Goal: Task Accomplishment & Management: Manage account settings

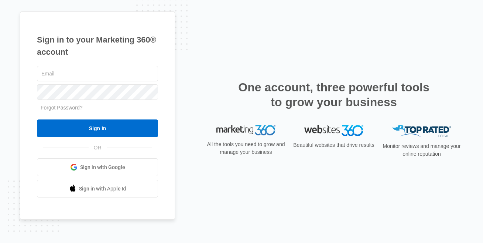
type input "[PERSON_NAME][EMAIL_ADDRESS][DOMAIN_NAME]"
click at [113, 140] on div "[PERSON_NAME][EMAIL_ADDRESS][DOMAIN_NAME] Forgot Password? Sign In OR Sign in w…" at bounding box center [97, 130] width 121 height 133
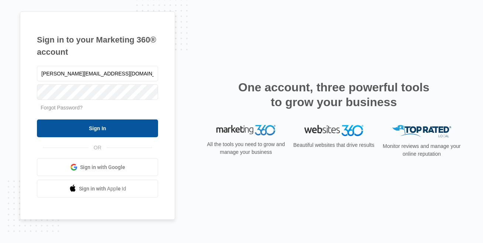
click at [112, 129] on input "Sign In" at bounding box center [97, 128] width 121 height 18
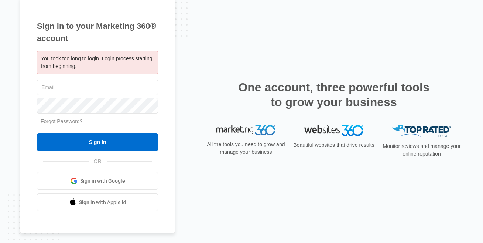
type input "[PERSON_NAME][EMAIL_ADDRESS][DOMAIN_NAME]"
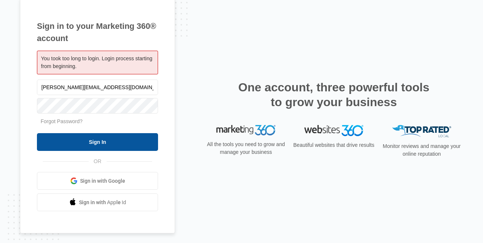
click at [103, 140] on input "Sign In" at bounding box center [97, 142] width 121 height 18
